Goal: Transaction & Acquisition: Purchase product/service

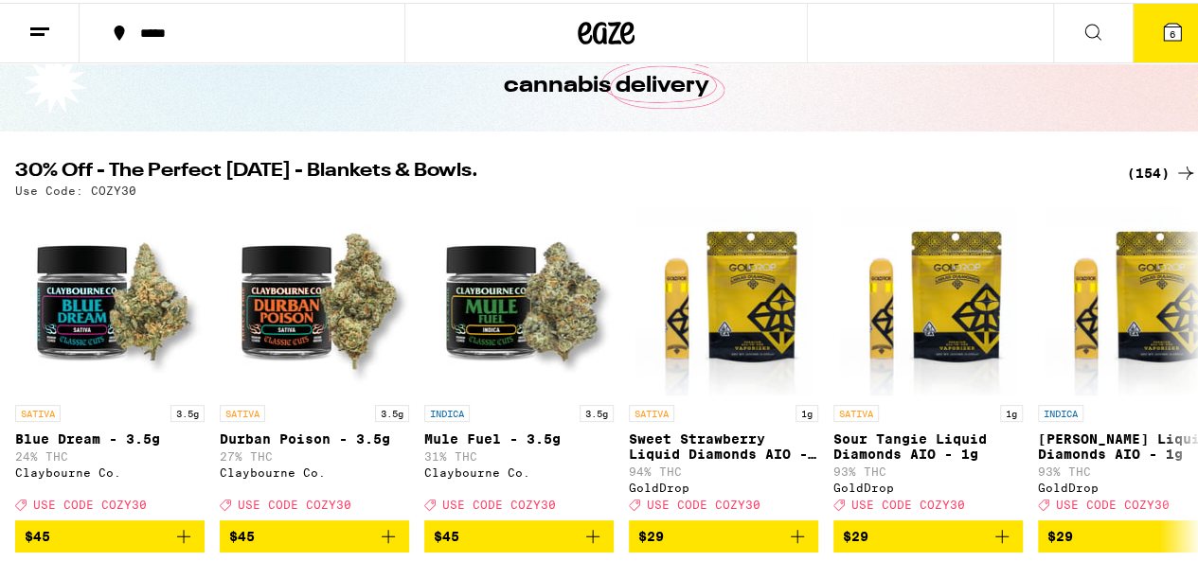
click at [1130, 169] on div "(154)" at bounding box center [1162, 170] width 70 height 23
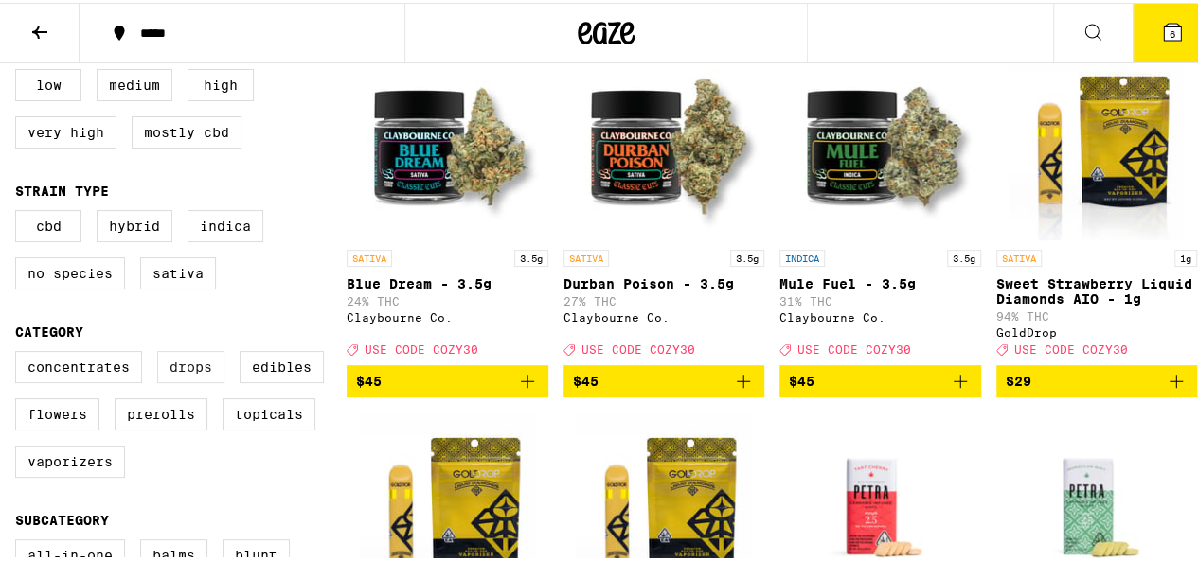
scroll to position [235, 0]
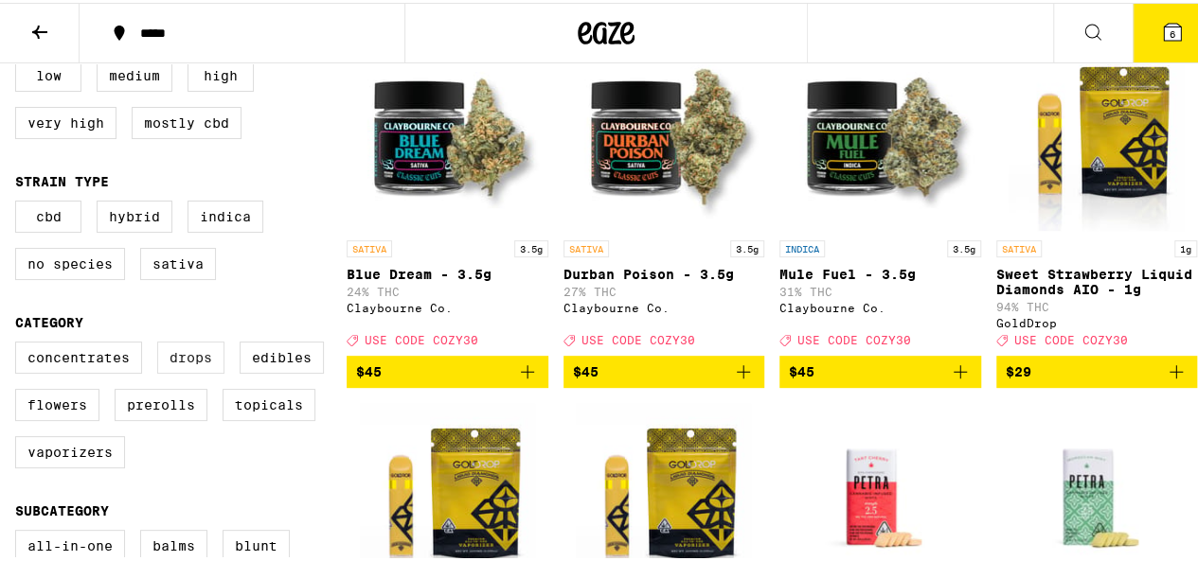
click at [193, 371] on label "Drops" at bounding box center [190, 355] width 67 height 32
click at [20, 343] on input "Drops" at bounding box center [19, 342] width 1 height 1
checkbox input "true"
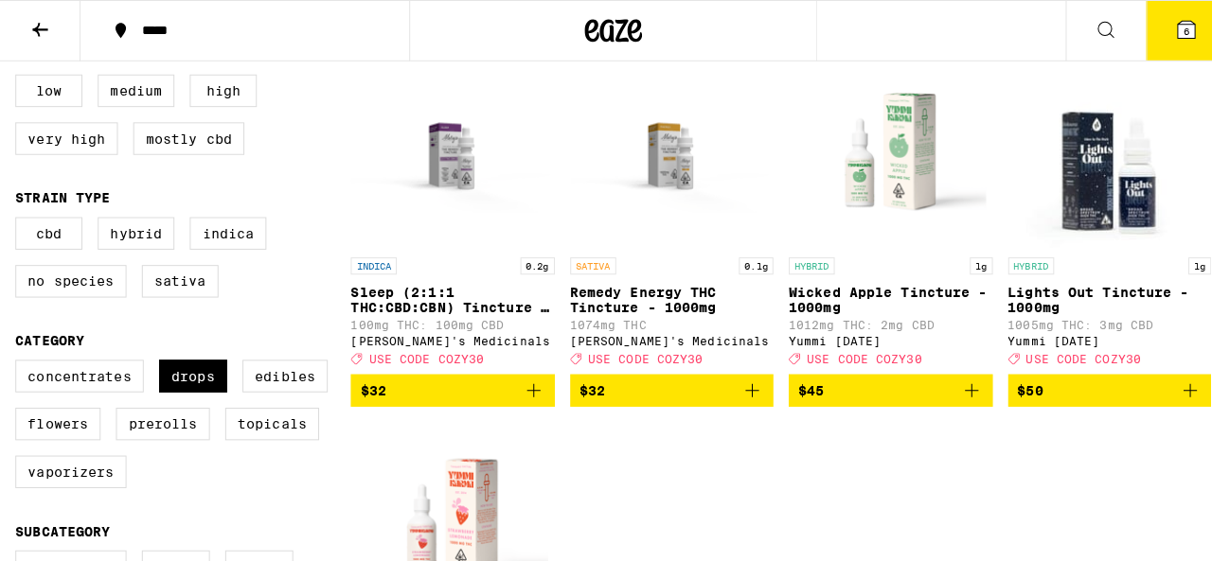
scroll to position [215, 0]
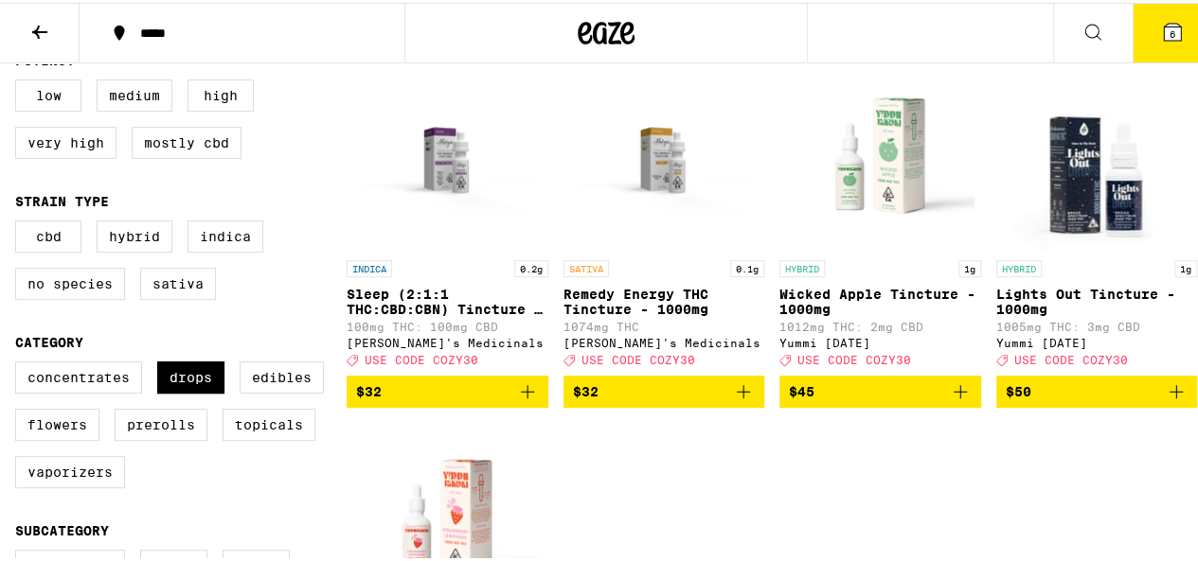
click at [642, 311] on p "Remedy Energy THC Tincture - 1000mg" at bounding box center [664, 299] width 202 height 30
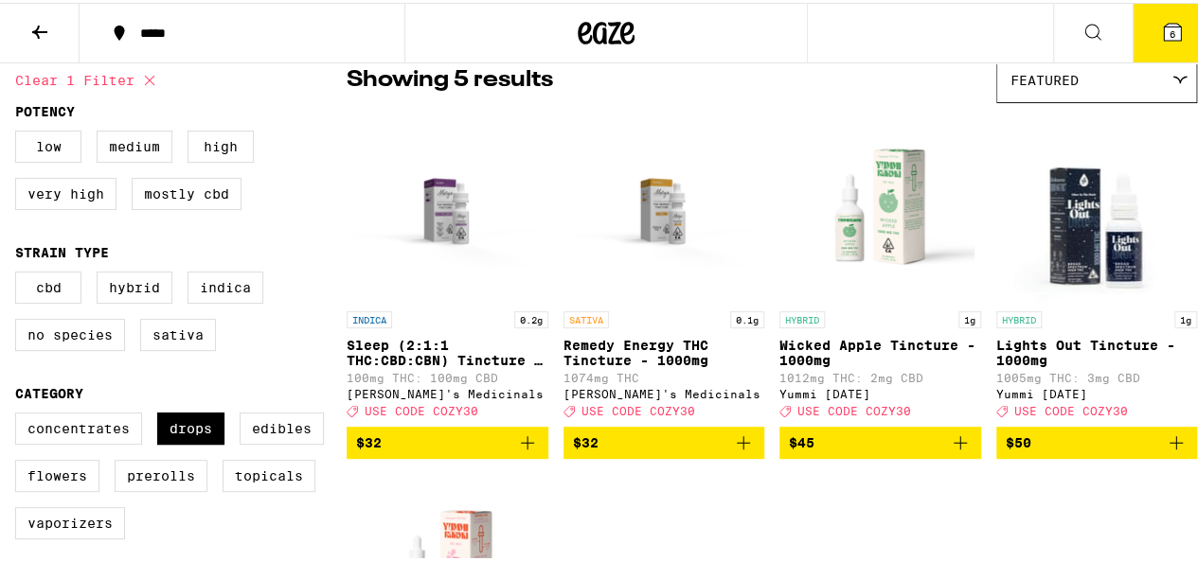
scroll to position [192, 0]
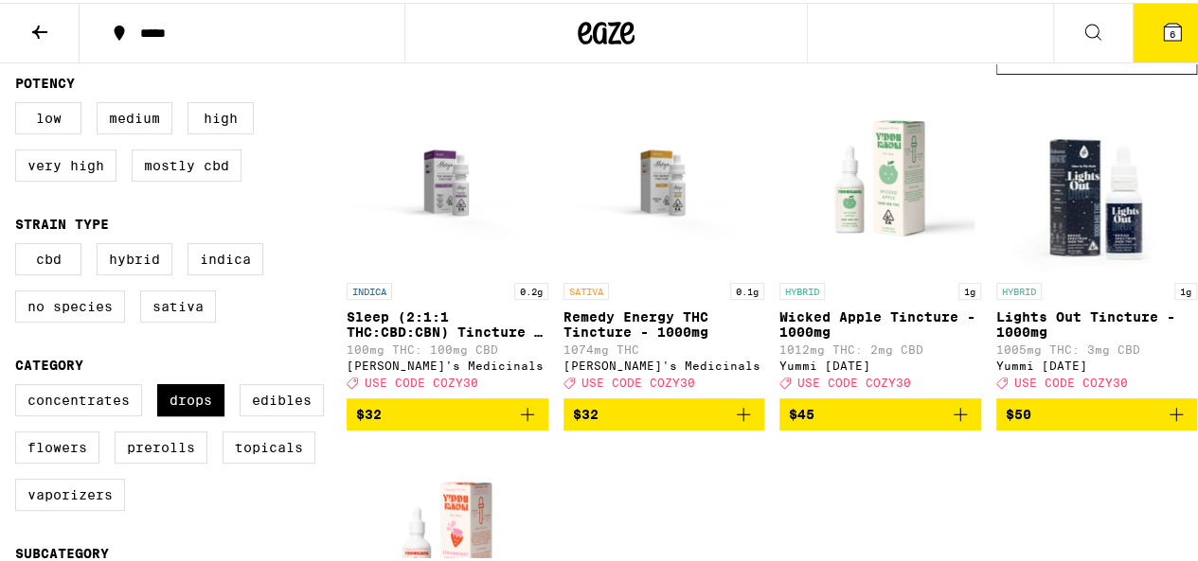
click at [1039, 307] on div "HYBRID 1g Lights Out Tincture - 1000mg 1005mg THC: 3mg CBD Yummi [DATE] Deal Cr…" at bounding box center [1097, 333] width 202 height 106
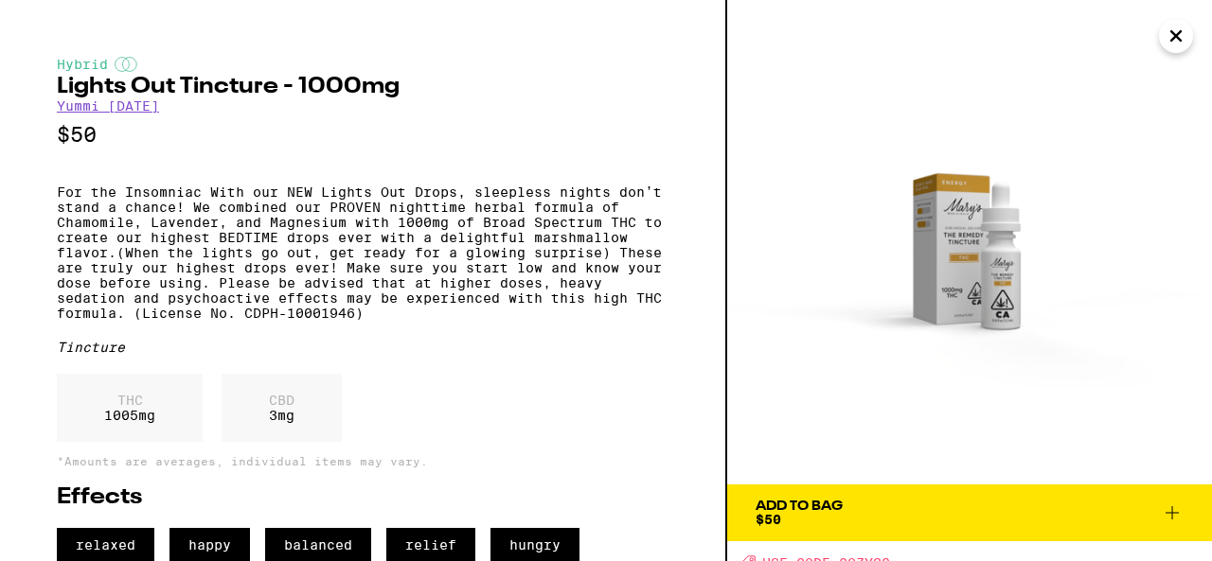
click at [1162, 41] on button "Close" at bounding box center [1176, 36] width 34 height 34
